Goal: Book appointment/travel/reservation

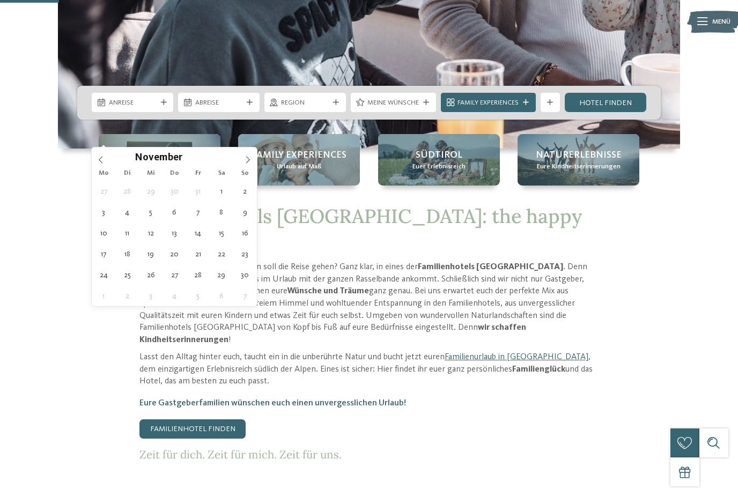
click at [246, 163] on icon at bounding box center [248, 160] width 8 height 8
click at [244, 161] on icon at bounding box center [248, 160] width 8 height 8
type input "****"
click at [248, 161] on icon at bounding box center [248, 160] width 8 height 8
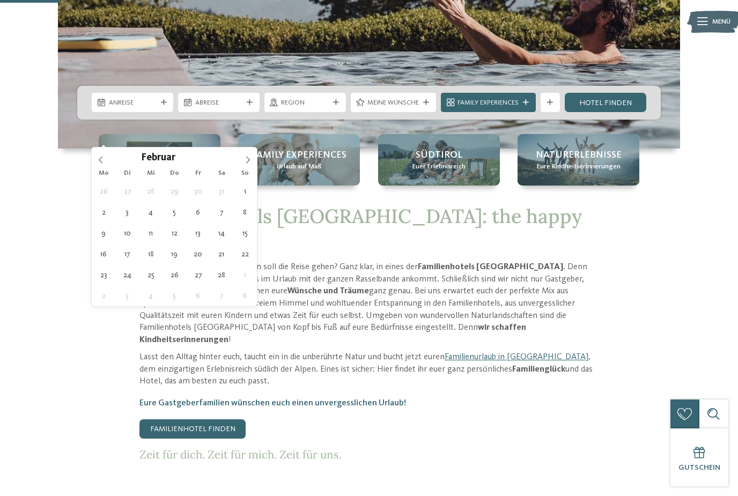
type div "22.02.2026"
type input "****"
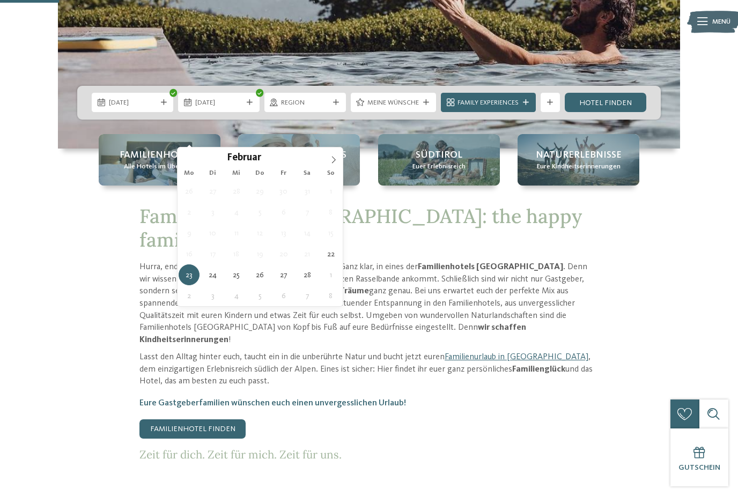
click at [336, 158] on icon at bounding box center [334, 160] width 8 height 8
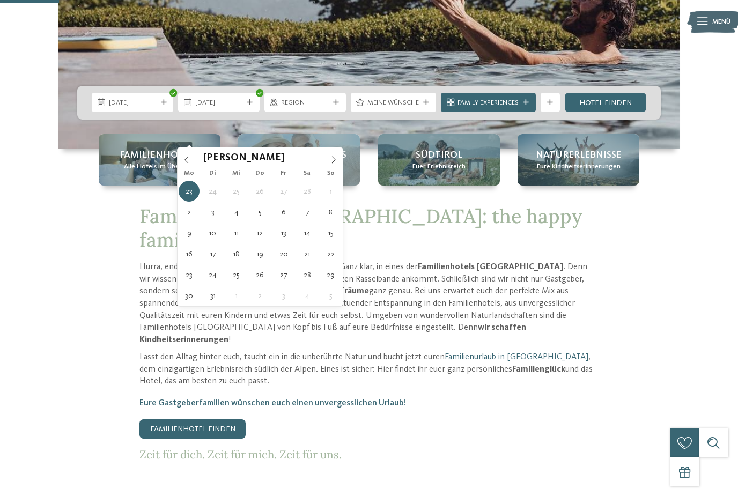
type div "03.03.2026"
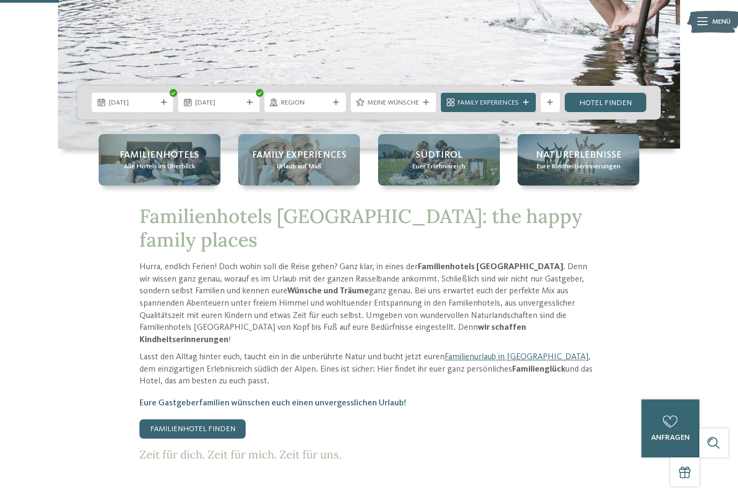
click at [330, 112] on div "Region" at bounding box center [306, 102] width 82 height 19
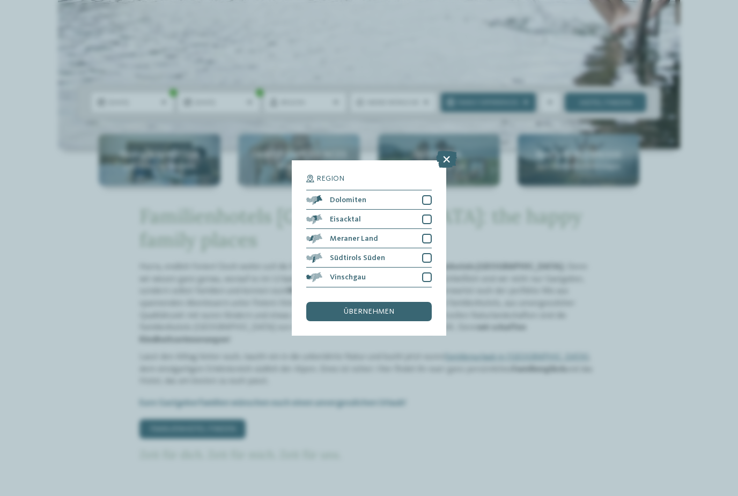
click at [450, 151] on icon at bounding box center [446, 159] width 21 height 17
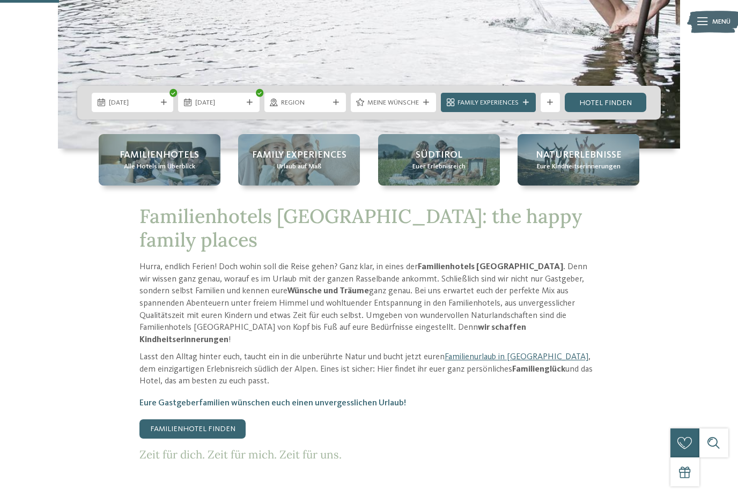
click at [422, 106] on div at bounding box center [427, 103] width 10 height 6
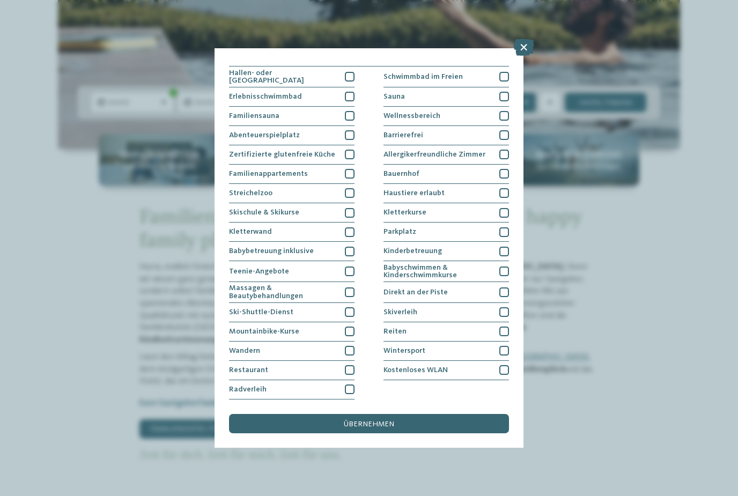
scroll to position [39, 0]
click at [504, 111] on div at bounding box center [505, 116] width 10 height 10
click at [477, 414] on div "übernehmen" at bounding box center [369, 423] width 280 height 19
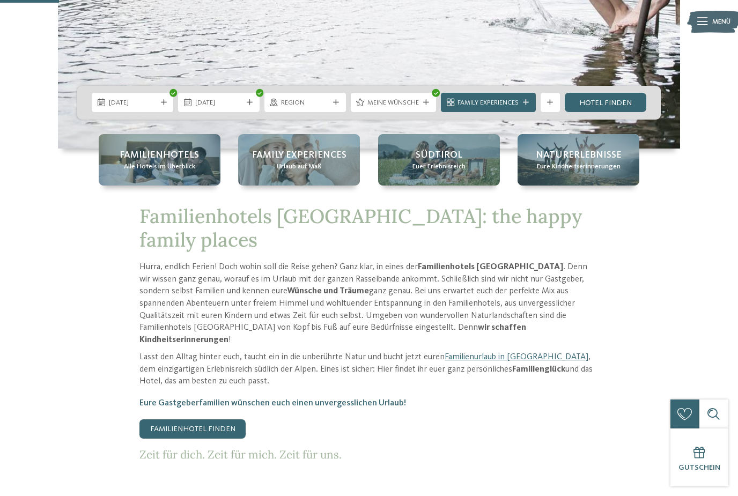
click at [514, 112] on div "Family Experiences" at bounding box center [488, 102] width 95 height 19
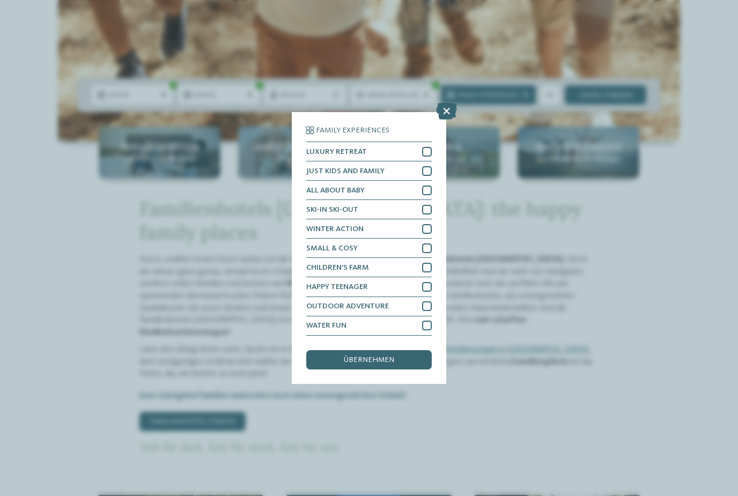
scroll to position [330, 0]
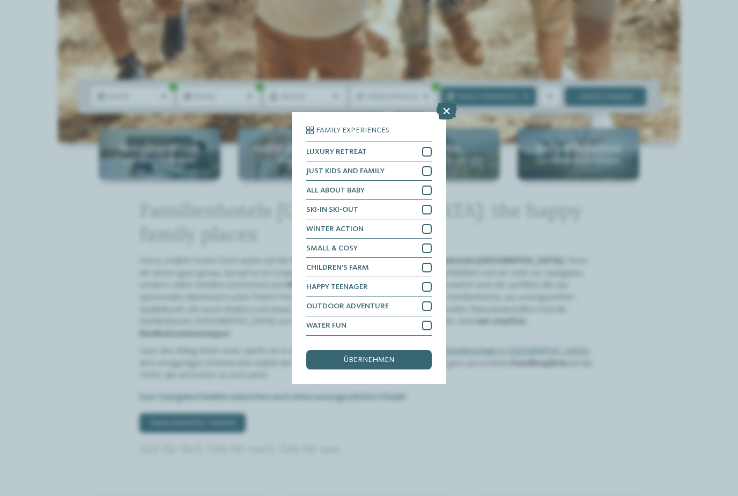
click at [453, 103] on icon at bounding box center [446, 111] width 21 height 17
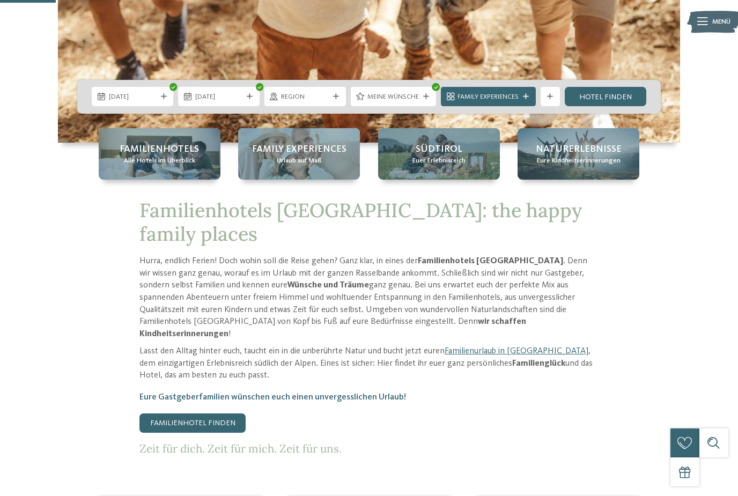
click at [555, 100] on div at bounding box center [551, 97] width 10 height 6
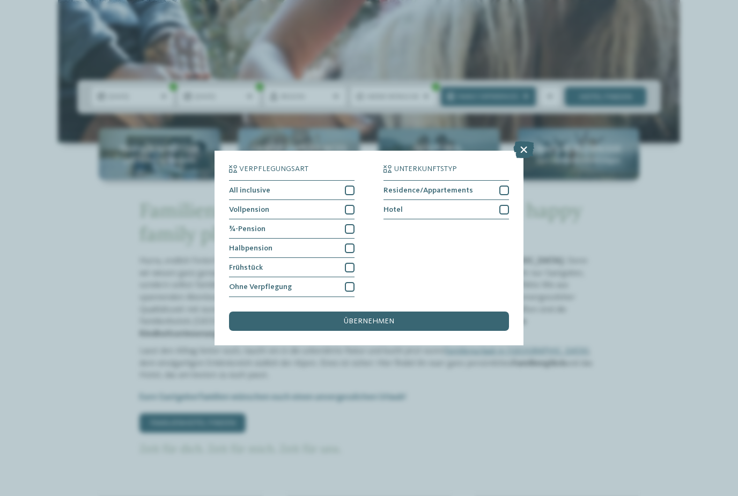
click at [525, 142] on icon at bounding box center [524, 150] width 21 height 17
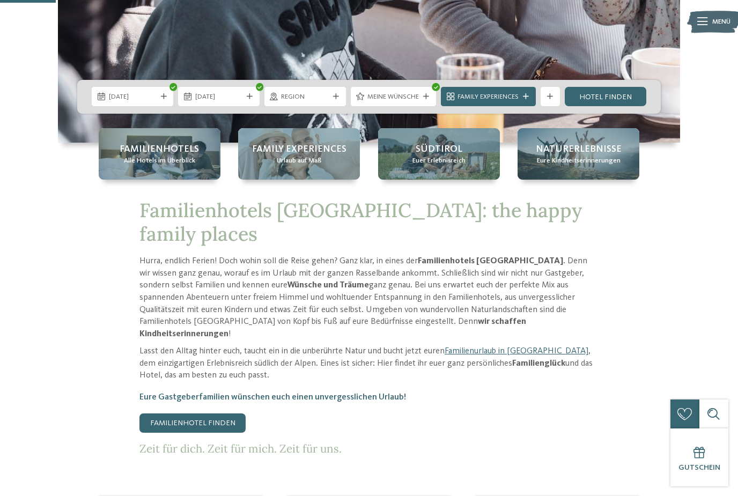
click at [616, 106] on link "Hotel finden" at bounding box center [606, 96] width 82 height 19
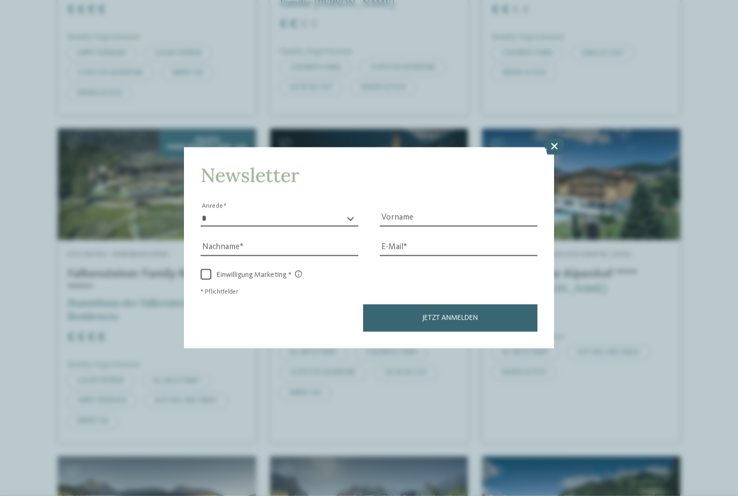
scroll to position [1168, 0]
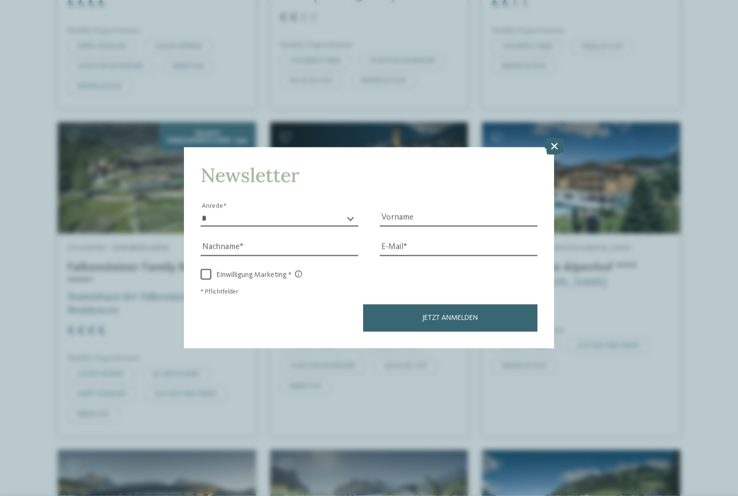
click at [562, 138] on icon at bounding box center [554, 146] width 21 height 17
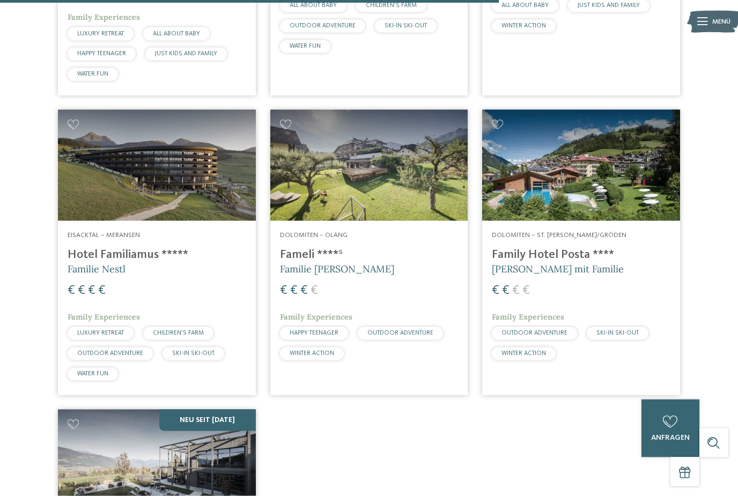
scroll to position [1510, 0]
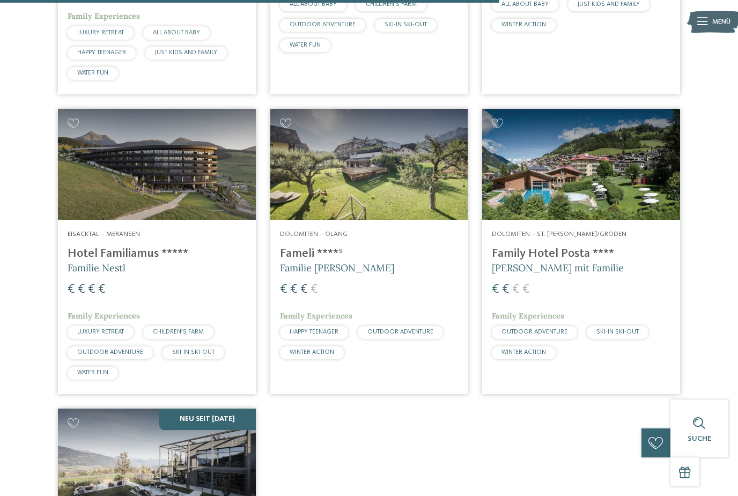
click at [91, 247] on h4 "Hotel Familiamus *****" at bounding box center [157, 254] width 179 height 14
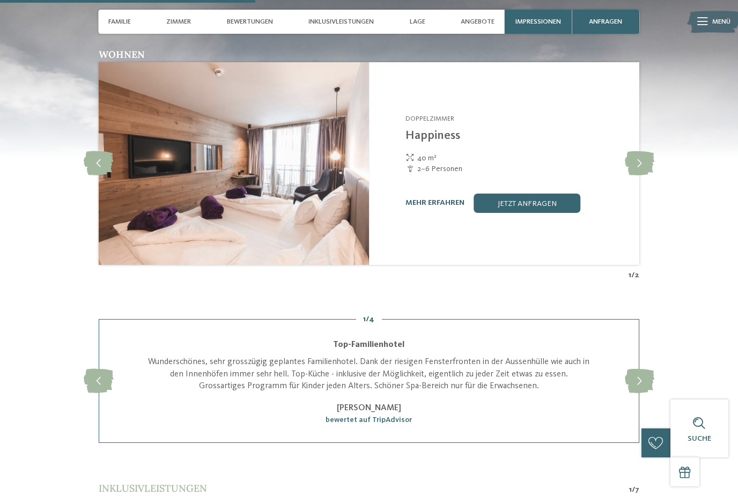
scroll to position [1216, 0]
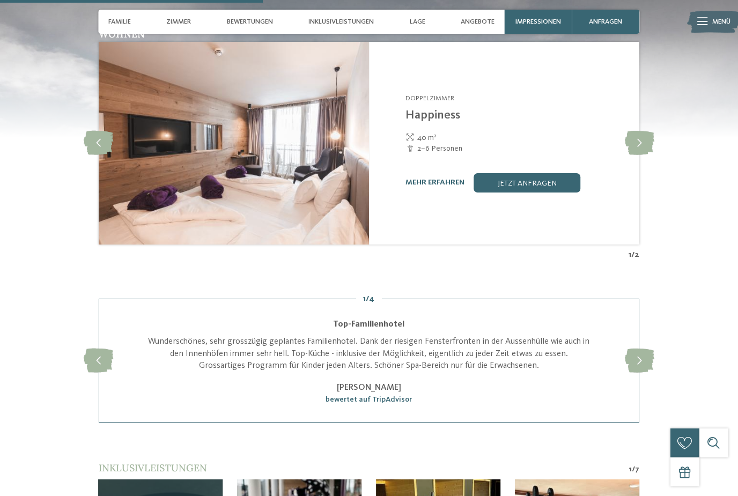
click at [647, 155] on icon at bounding box center [640, 143] width 30 height 24
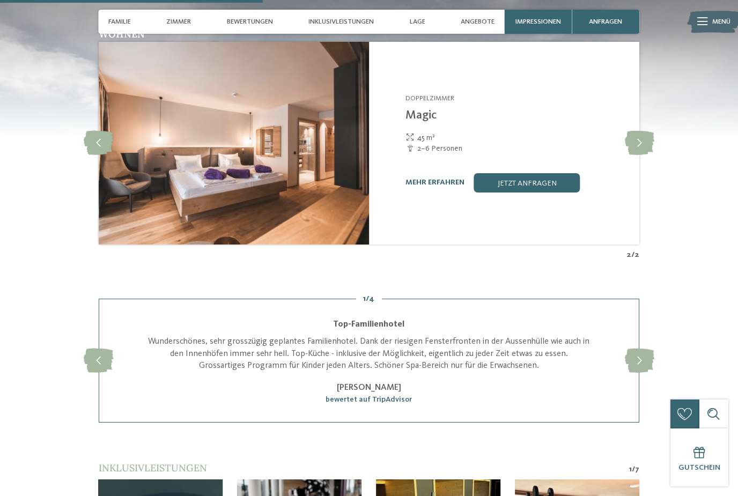
click at [645, 152] on icon at bounding box center [640, 143] width 30 height 24
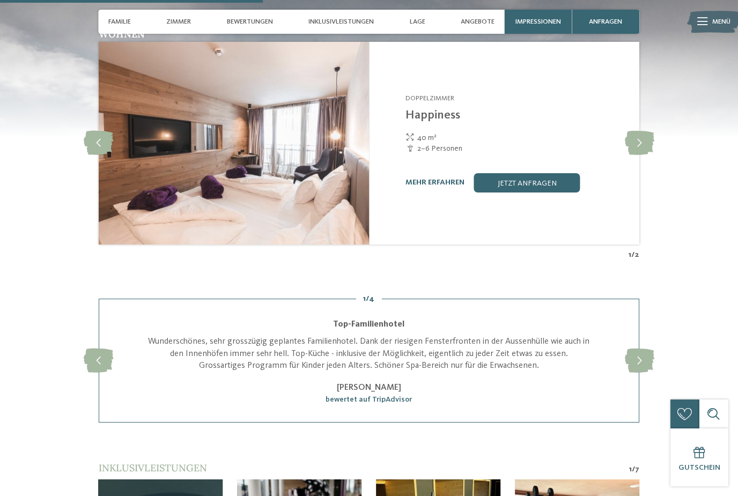
click at [645, 152] on icon at bounding box center [640, 143] width 30 height 24
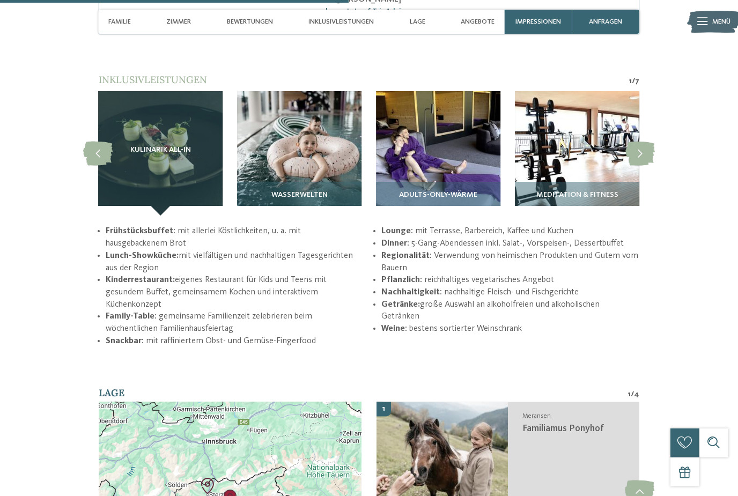
scroll to position [1612, 0]
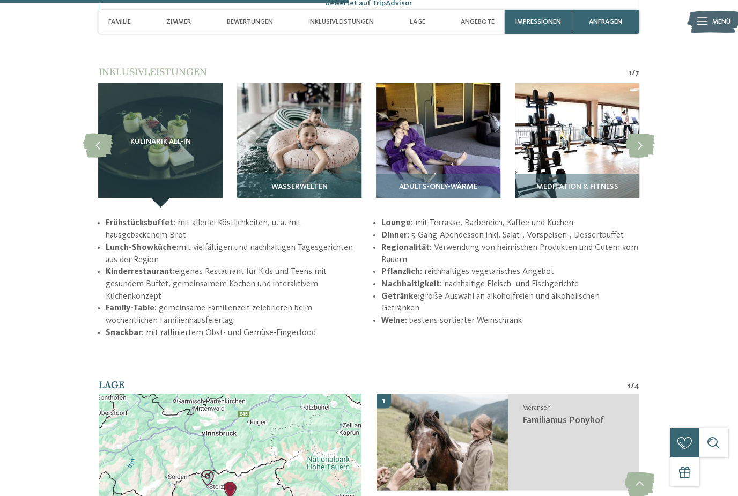
click at [649, 158] on icon at bounding box center [641, 146] width 30 height 24
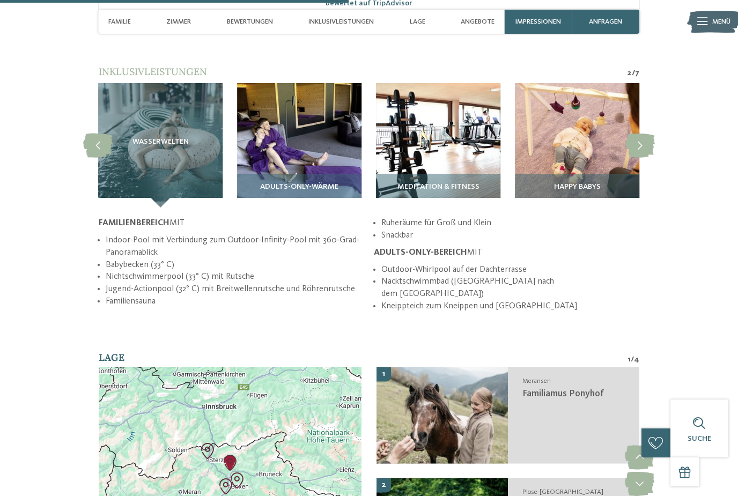
click at [646, 158] on icon at bounding box center [641, 146] width 30 height 24
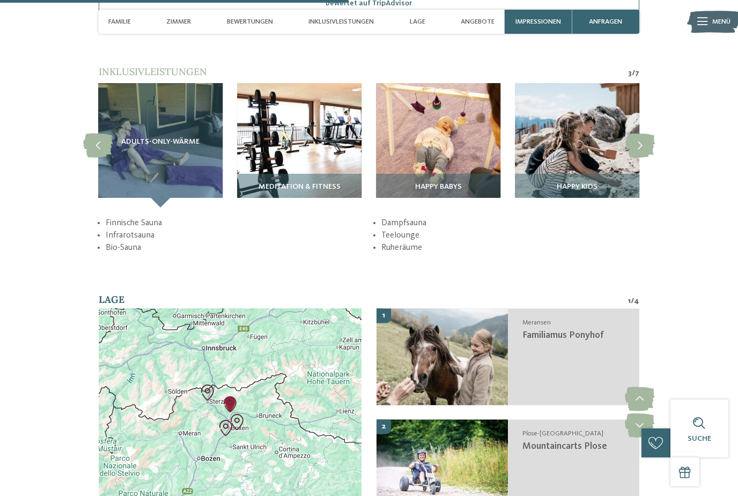
click at [645, 158] on icon at bounding box center [641, 146] width 30 height 24
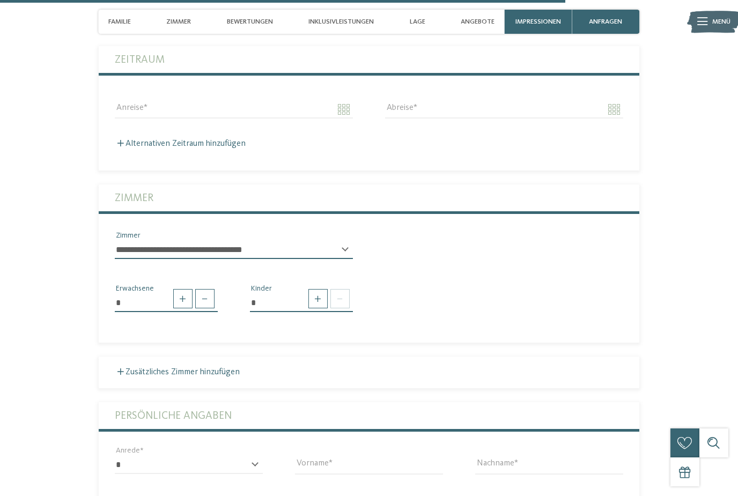
scroll to position [2550, 0]
click at [134, 260] on select "**********" at bounding box center [234, 250] width 238 height 18
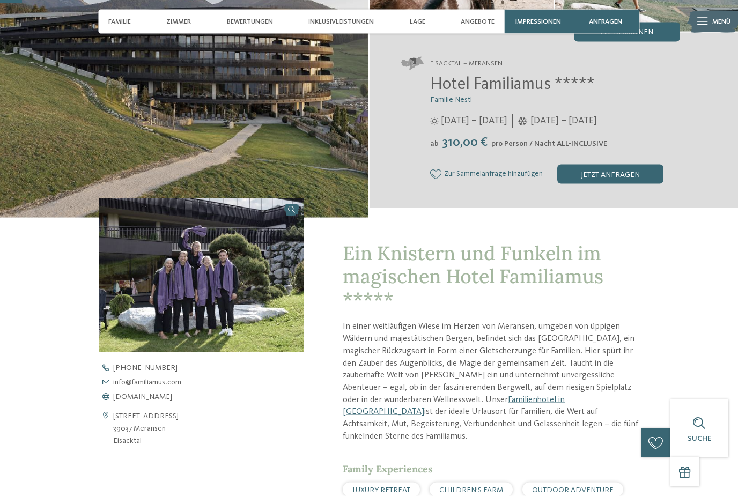
scroll to position [0, 0]
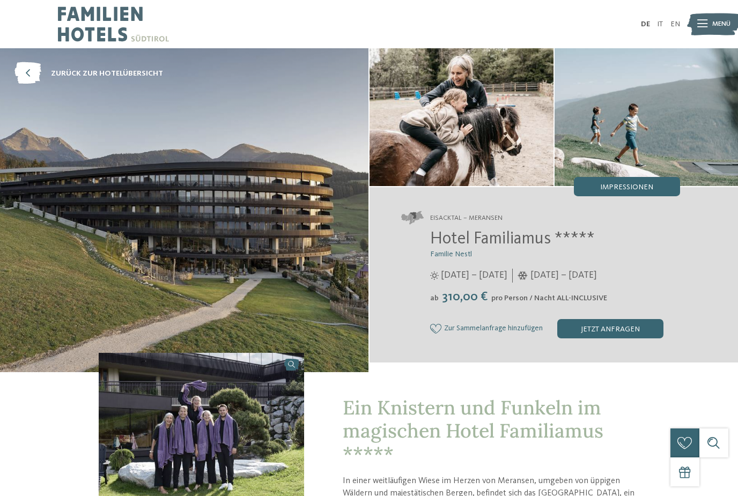
click at [445, 242] on span "Hotel Familiamus *****" at bounding box center [512, 239] width 165 height 17
click at [485, 243] on span "Hotel Familiamus *****" at bounding box center [512, 239] width 165 height 17
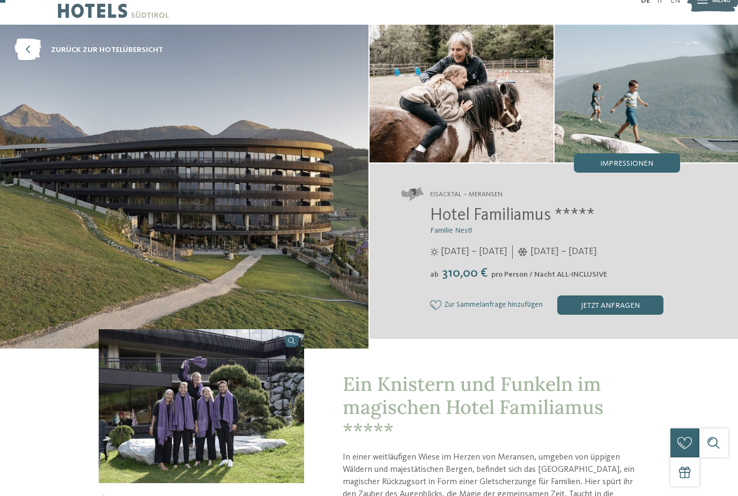
scroll to position [26, 0]
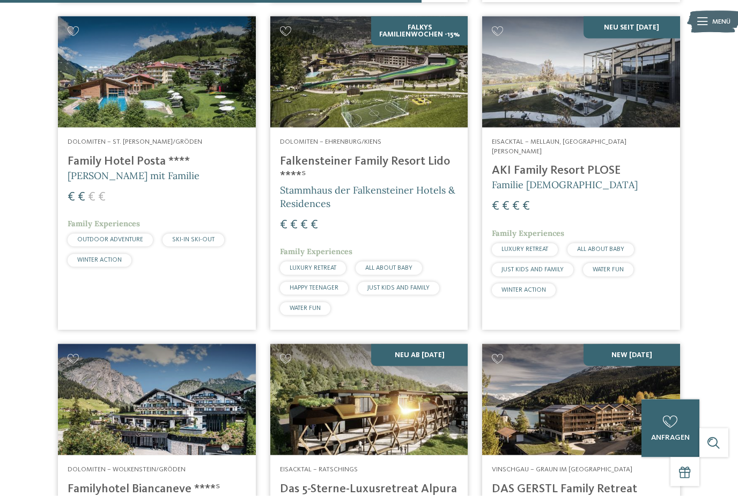
scroll to position [1275, 0]
click at [419, 155] on h4 "Falkensteiner Family Resort Lido ****ˢ" at bounding box center [369, 168] width 179 height 29
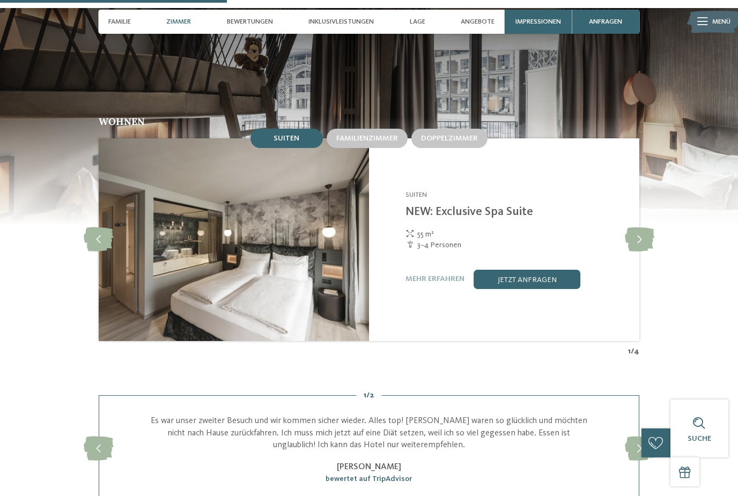
scroll to position [1003, 0]
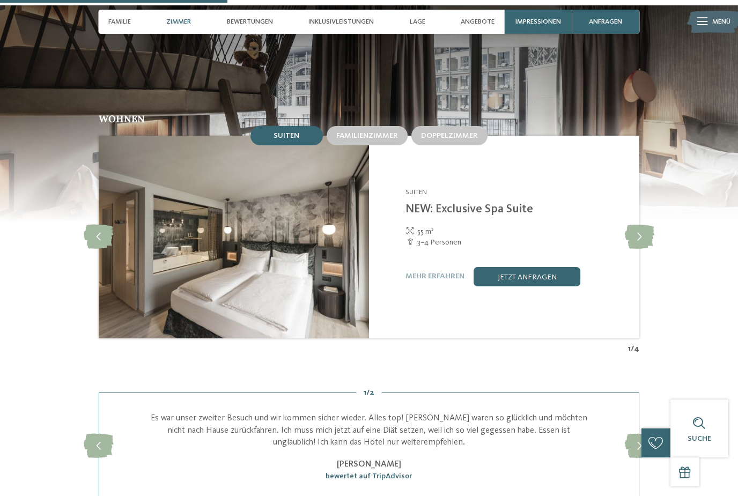
click at [552, 202] on div "Falkensteiner Family Resort Lido ****S Ehrenburg/Kiens - Dolomiten Suiten NEW: …" at bounding box center [504, 237] width 270 height 203
click at [143, 252] on img at bounding box center [234, 237] width 270 height 203
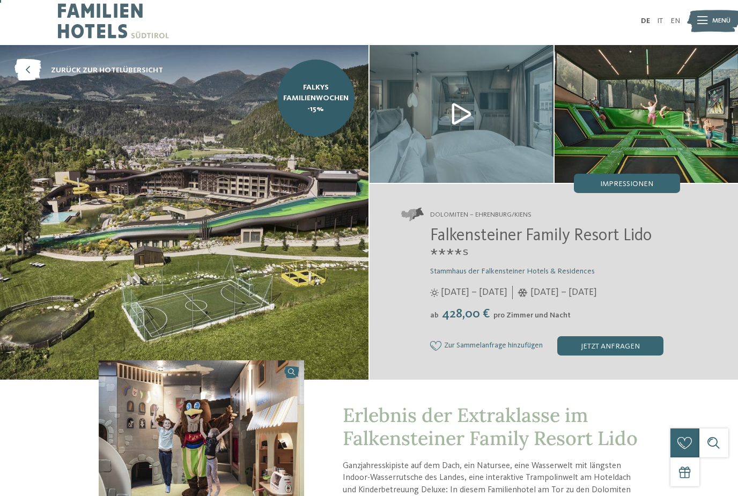
scroll to position [2, 0]
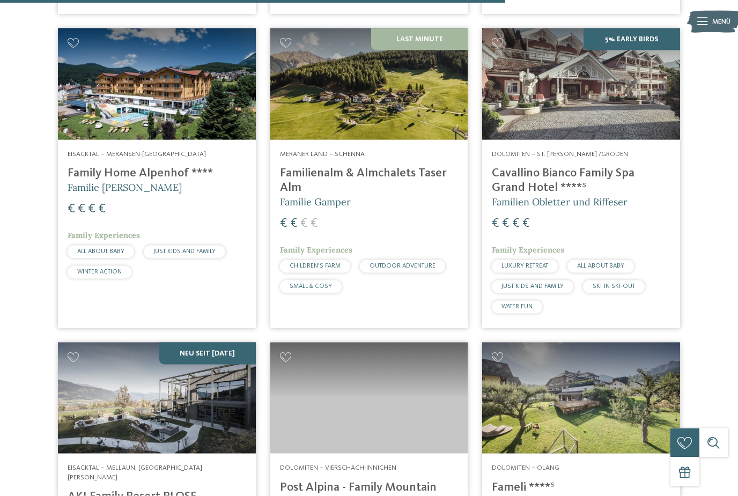
scroll to position [2132, 0]
